Goal: Find specific page/section: Find specific page/section

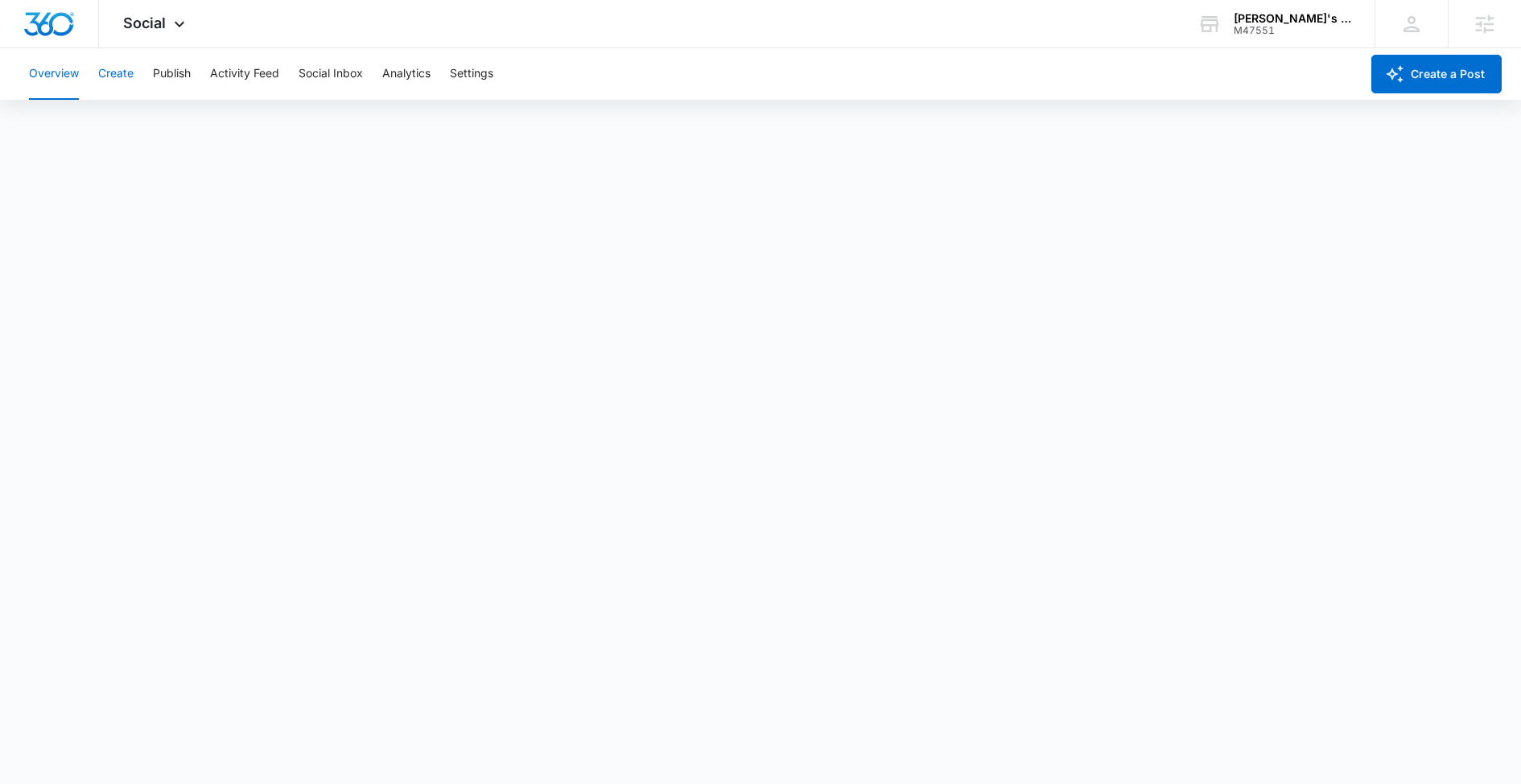
click at [113, 93] on button "Create" at bounding box center [115, 74] width 36 height 51
click at [1248, 22] on div "[PERSON_NAME]'s Plumbing Inc" at bounding box center [1292, 19] width 118 height 13
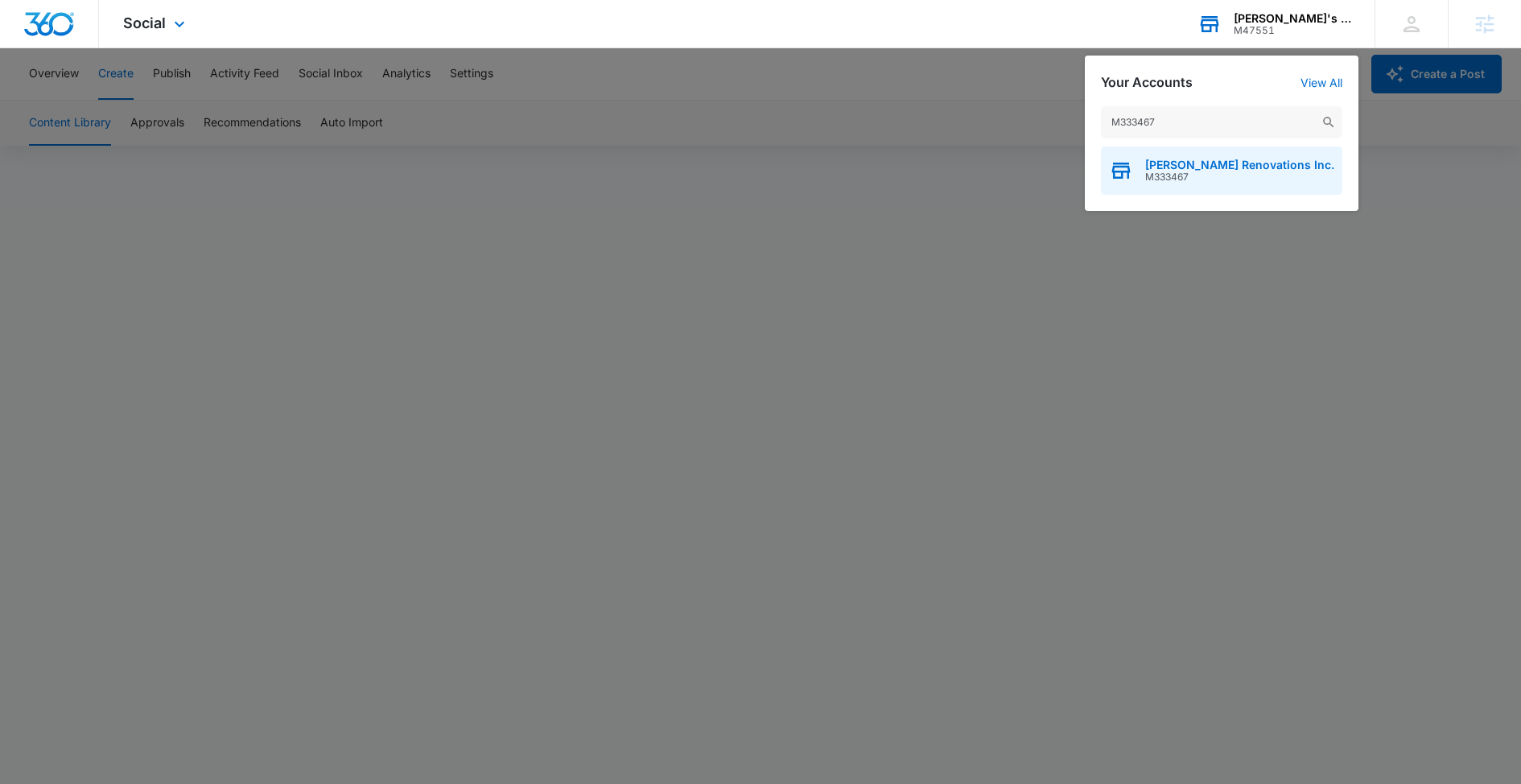
type input "M333467"
click at [1181, 172] on span "M333467" at bounding box center [1239, 177] width 189 height 12
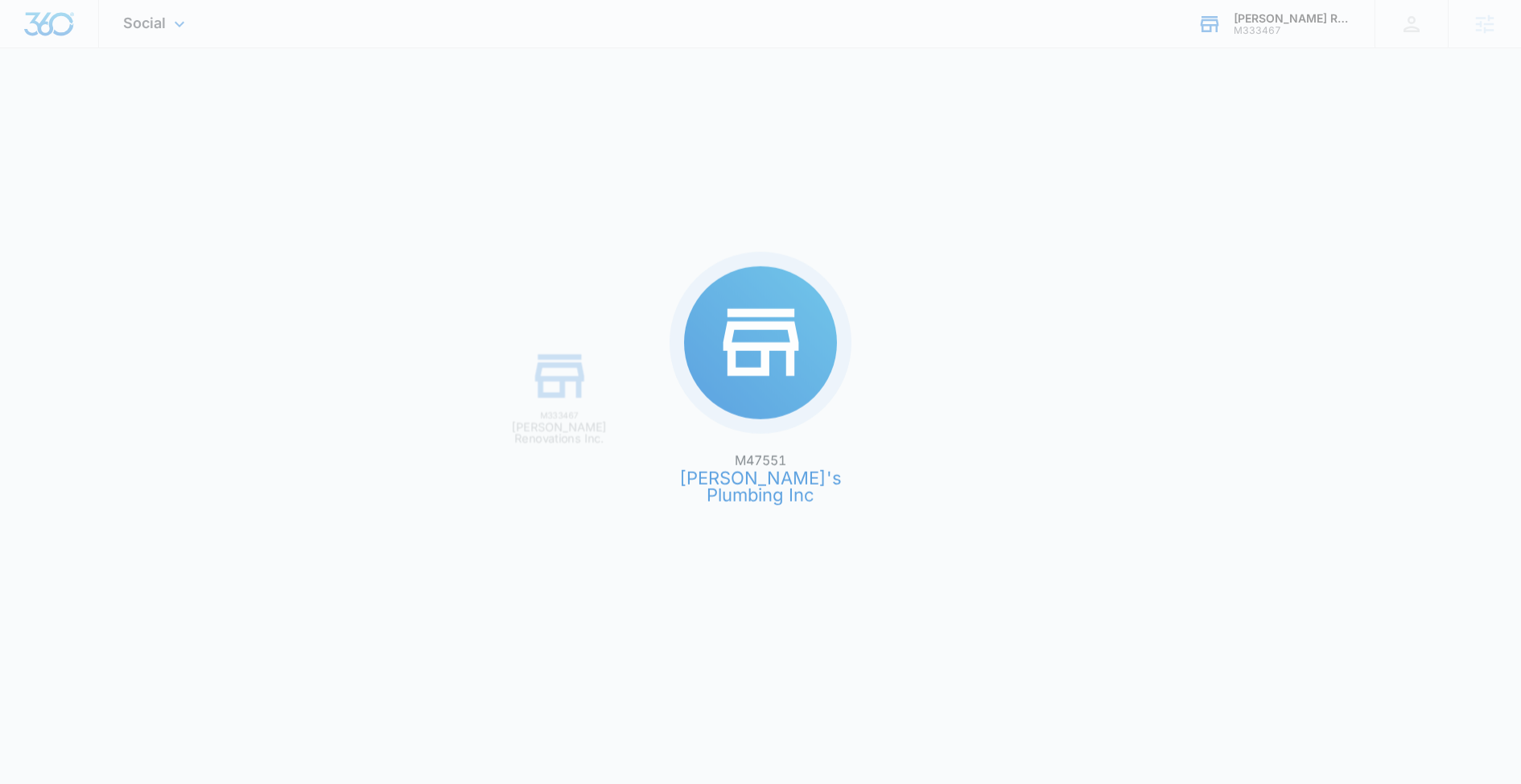
scroll to position [0, 0]
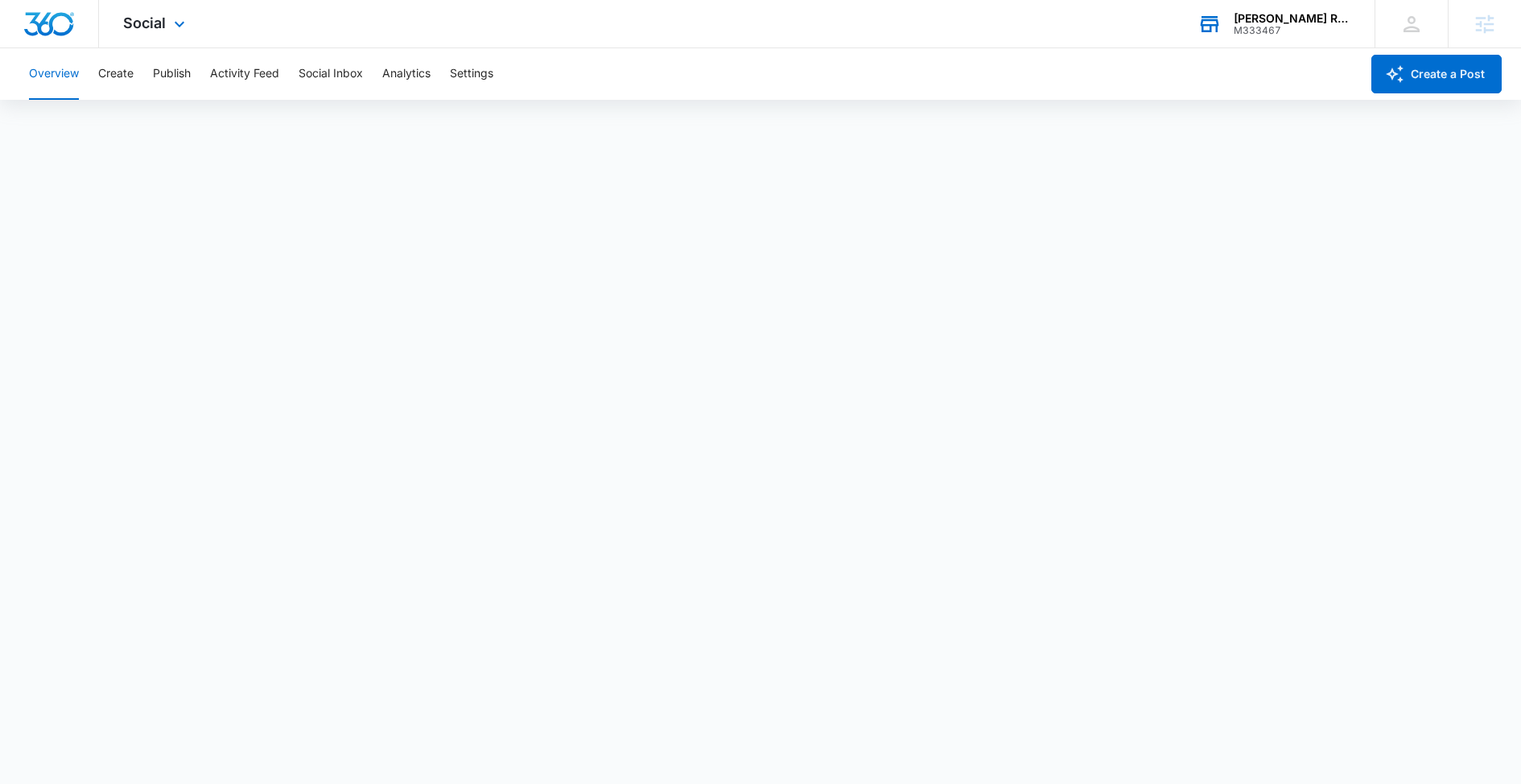
click at [96, 64] on div "Overview Create Publish Activity Feed Social Inbox Analytics Settings" at bounding box center [689, 74] width 1340 height 51
click at [115, 82] on button "Create" at bounding box center [115, 74] width 36 height 51
click at [138, 15] on span "Social" at bounding box center [144, 22] width 42 height 17
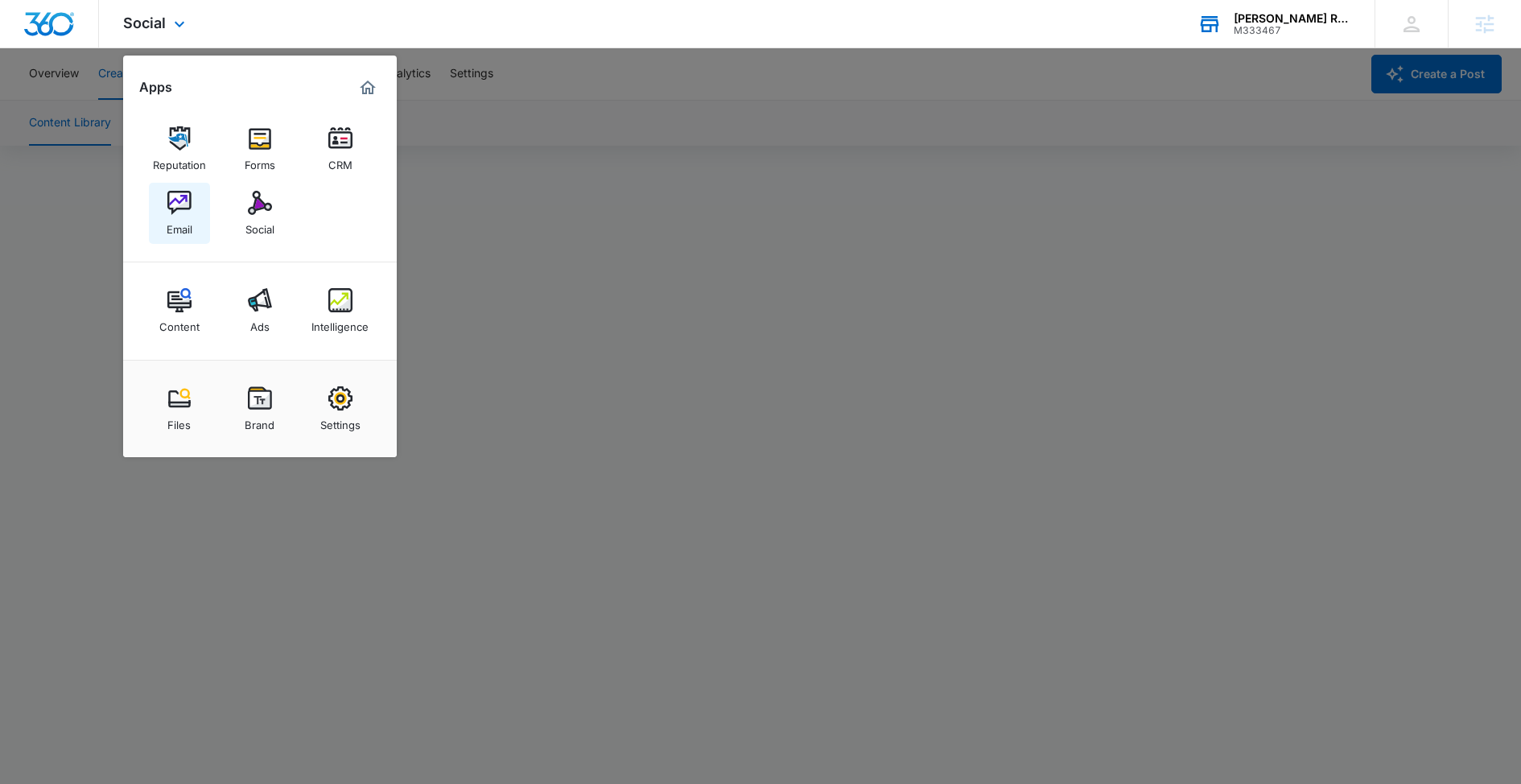
click at [184, 211] on img at bounding box center [179, 202] width 24 height 24
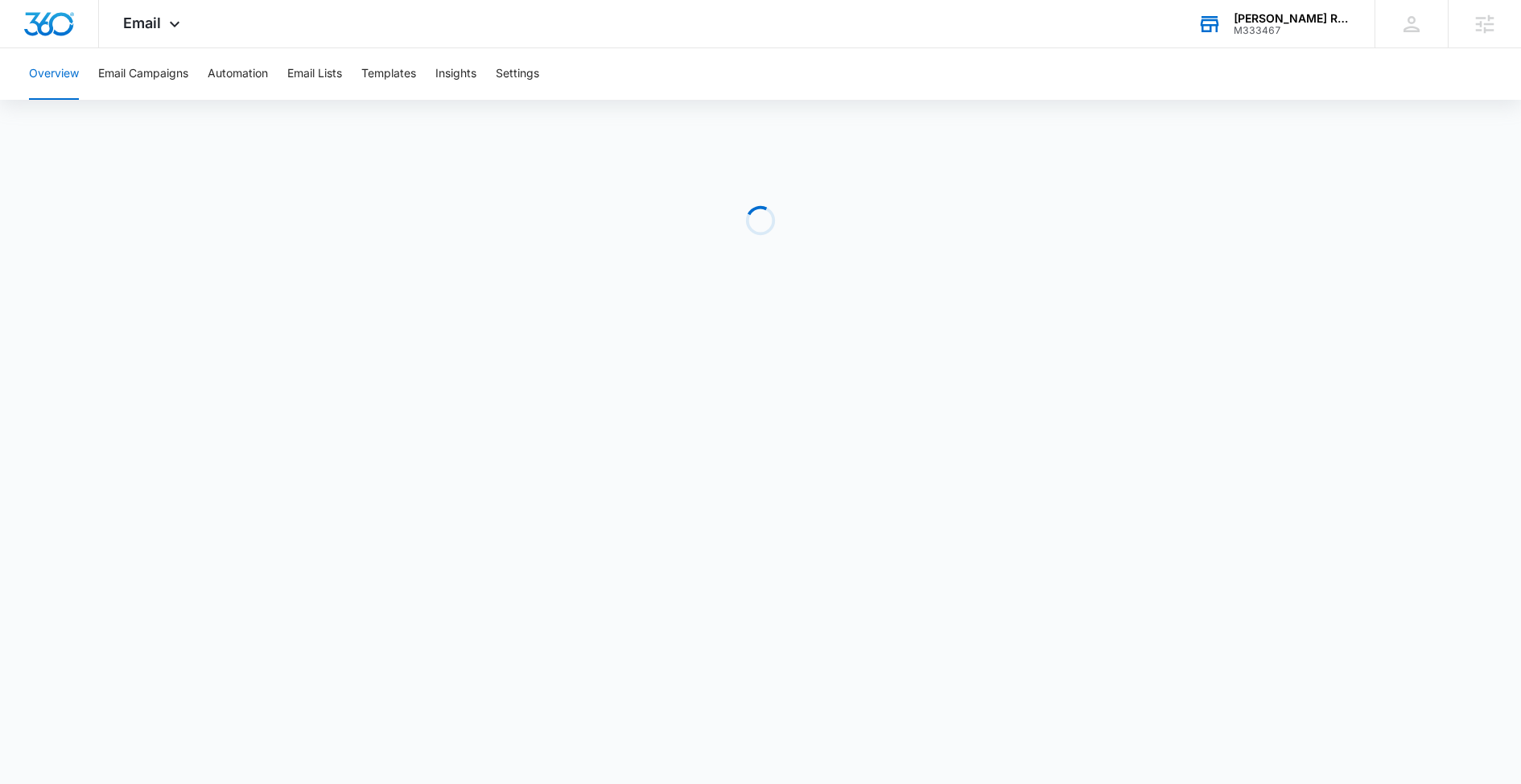
click at [1294, 32] on div "M333467" at bounding box center [1292, 31] width 118 height 12
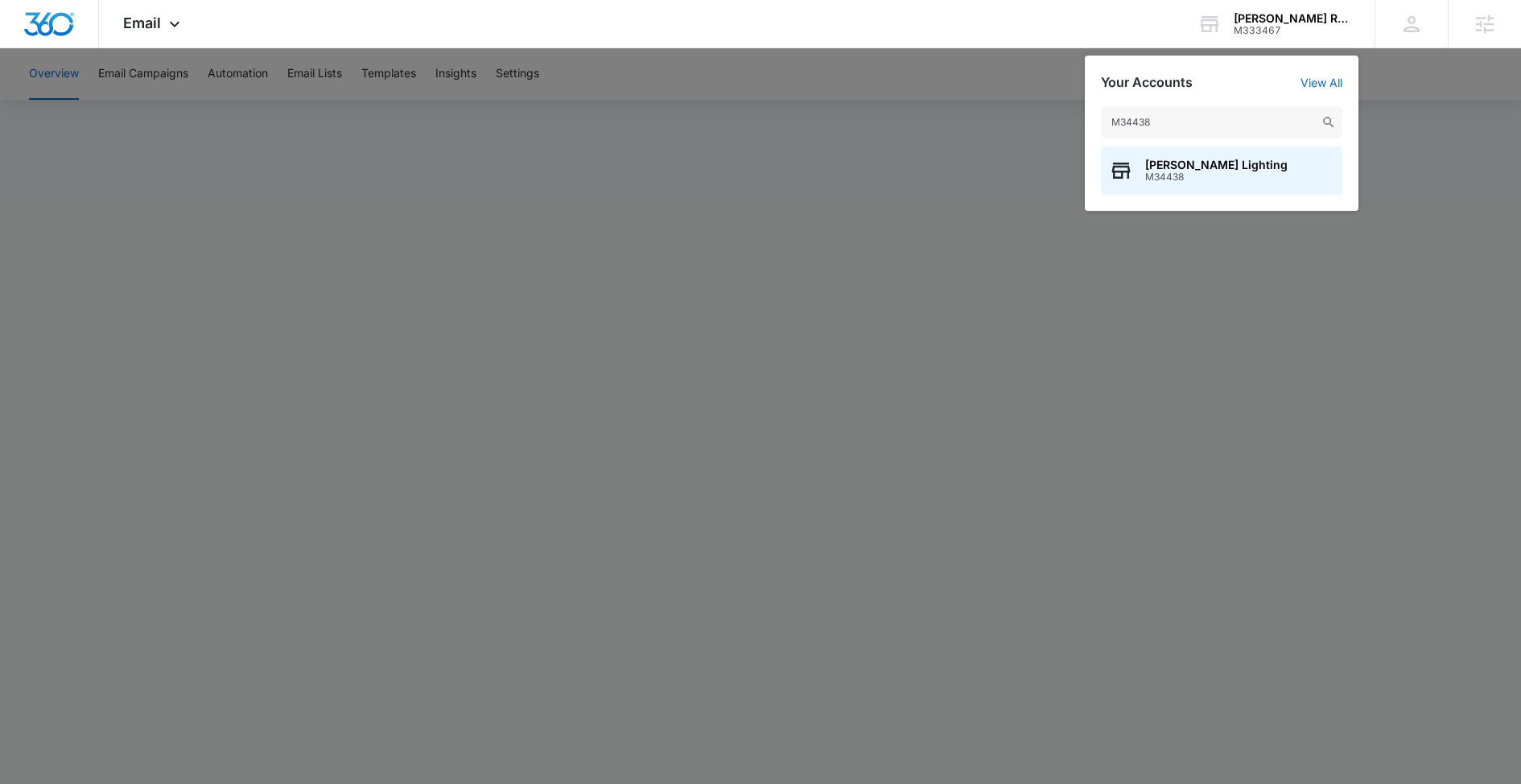
type input "M34438"
click at [1177, 170] on span "[PERSON_NAME] Lighting" at bounding box center [1216, 165] width 143 height 13
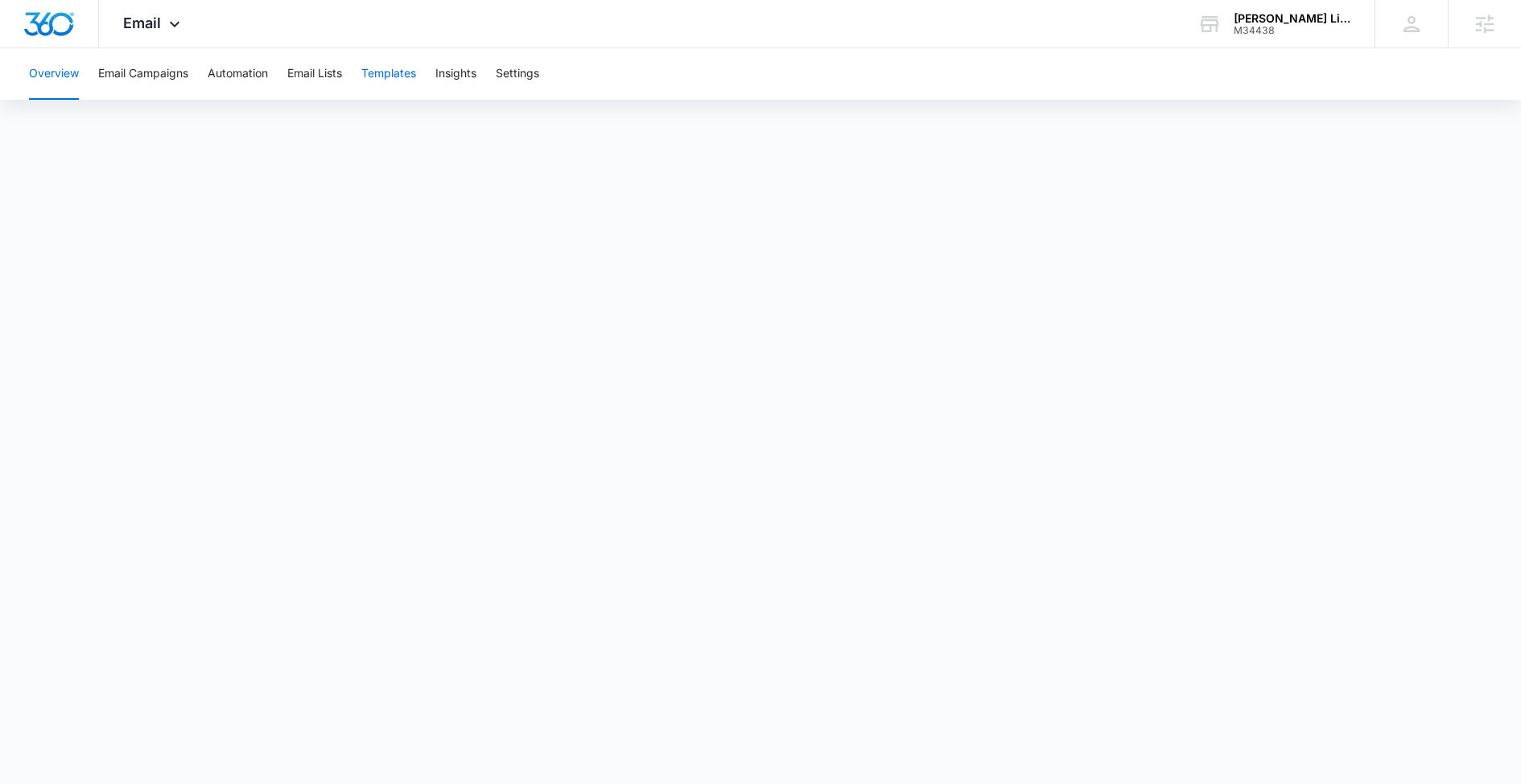
click at [401, 87] on button "Templates" at bounding box center [389, 74] width 55 height 51
